Goal: Navigation & Orientation: Find specific page/section

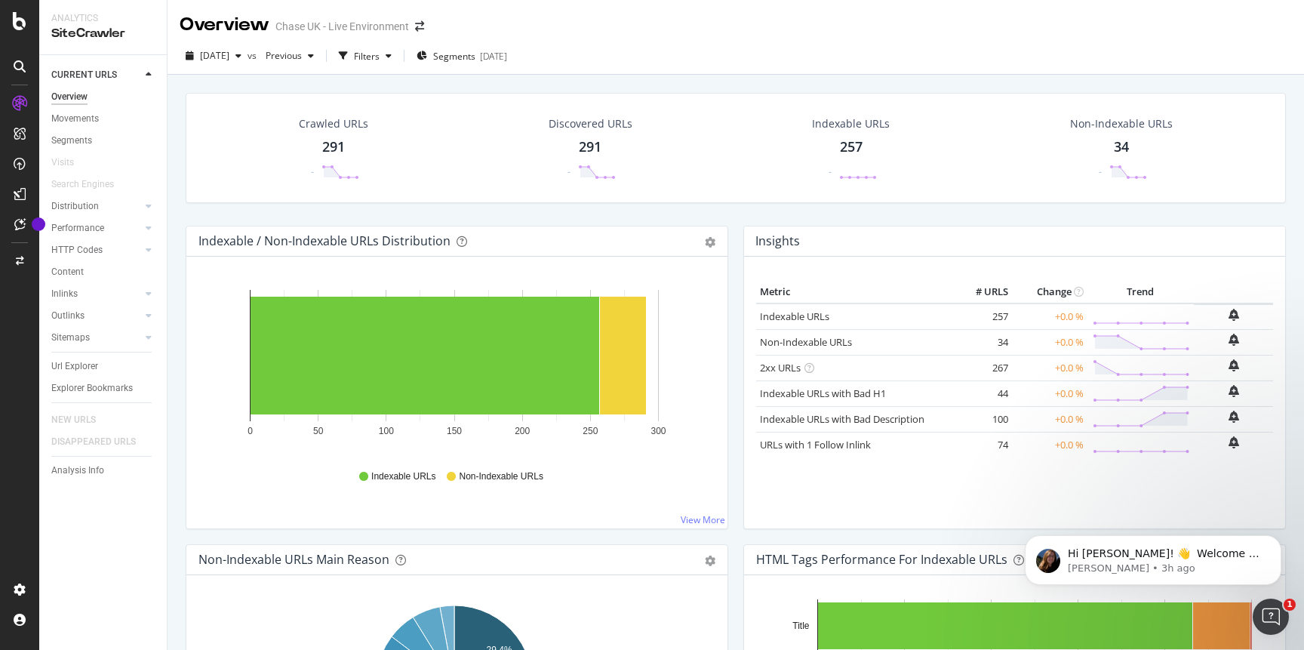
click at [148, 75] on icon at bounding box center [149, 74] width 6 height 9
click at [392, 56] on icon "button" at bounding box center [389, 55] width 6 height 9
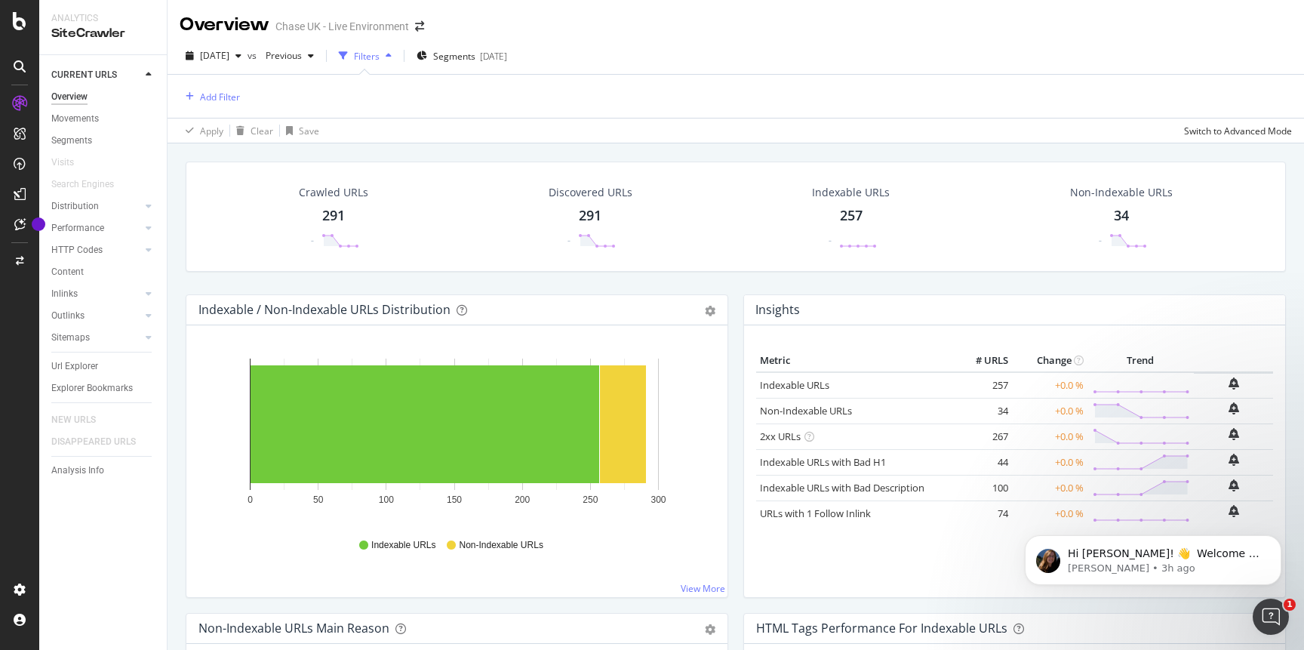
click at [380, 26] on div "Chase UK - Live Environment" at bounding box center [342, 26] width 134 height 15
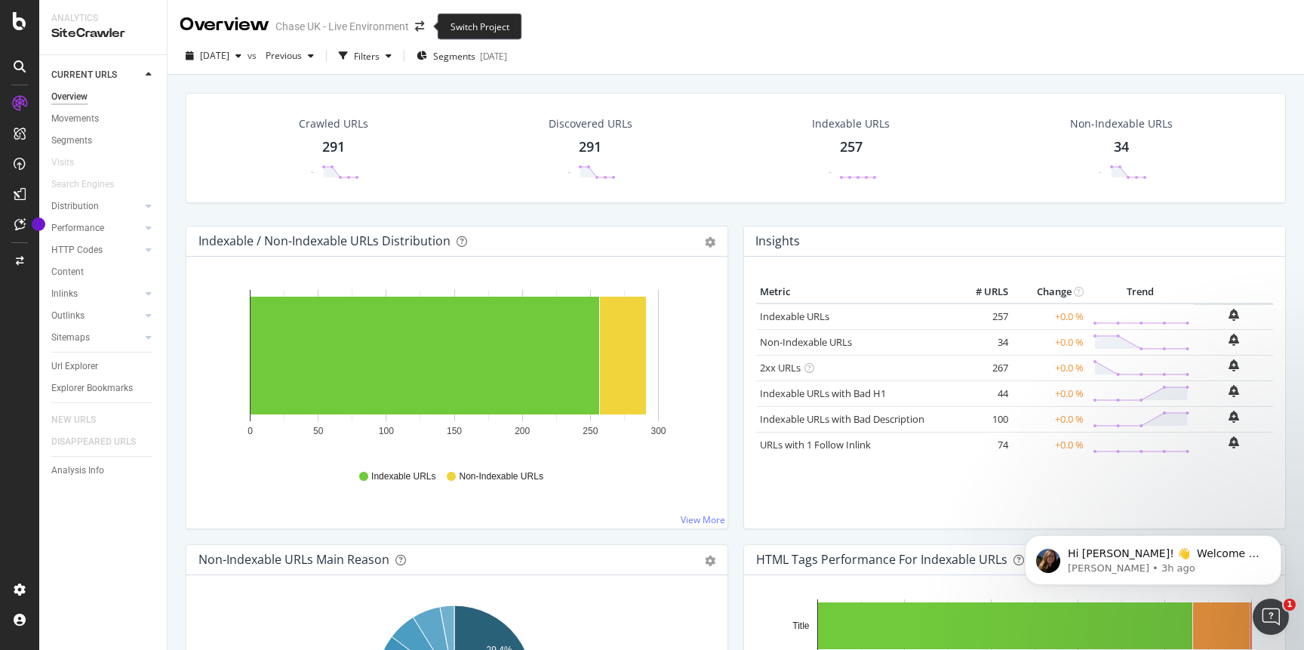
click at [414, 26] on span at bounding box center [419, 26] width 21 height 11
click at [423, 26] on icon "arrow-right-arrow-left" at bounding box center [419, 26] width 9 height 11
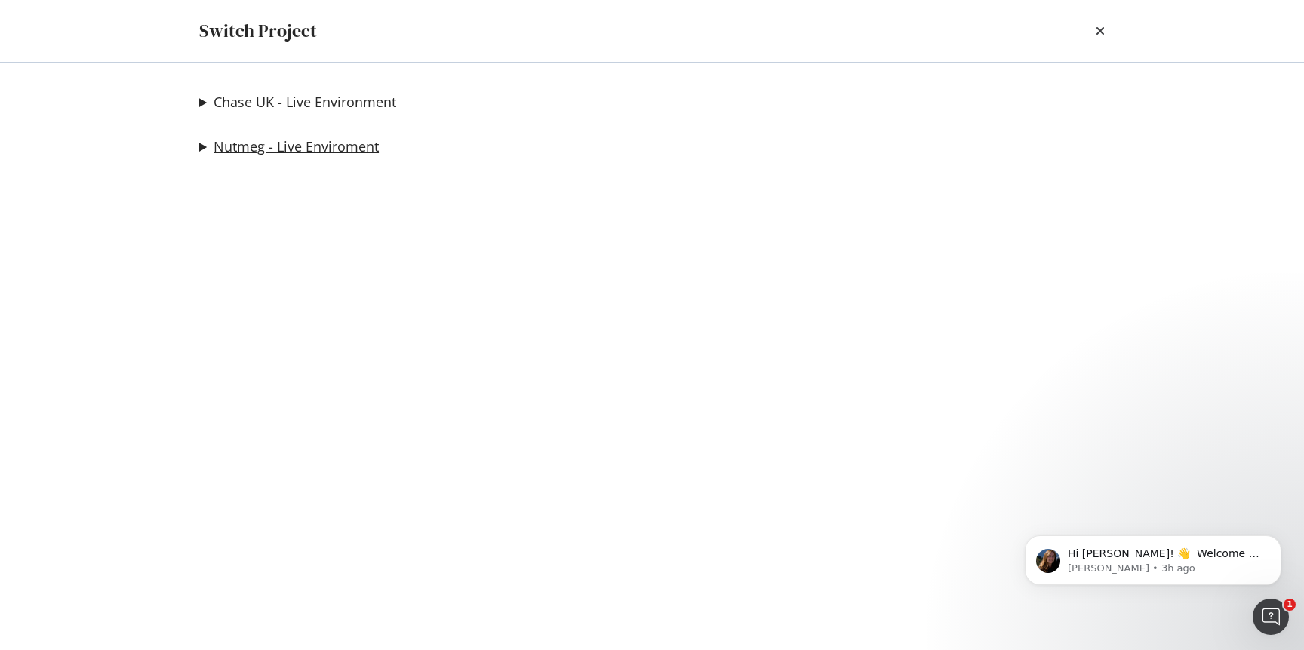
click at [319, 141] on link "Nutmeg - Live Enviroment" at bounding box center [296, 147] width 165 height 16
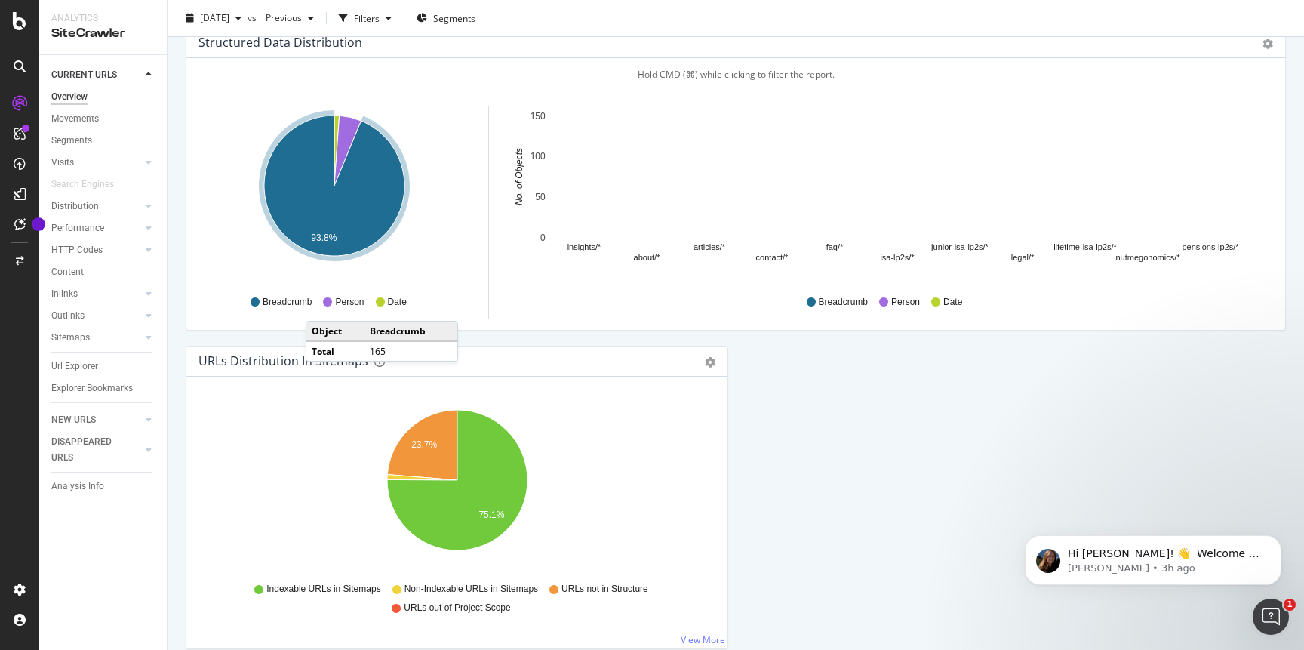
scroll to position [1539, 0]
